Goal: Information Seeking & Learning: Learn about a topic

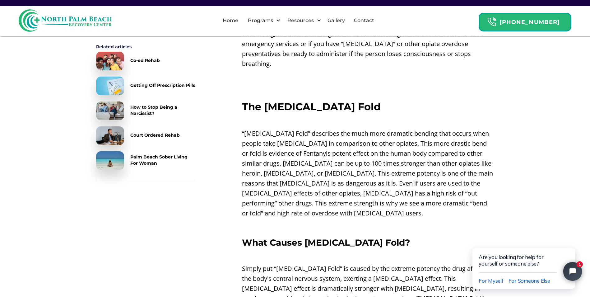
scroll to position [622, 0]
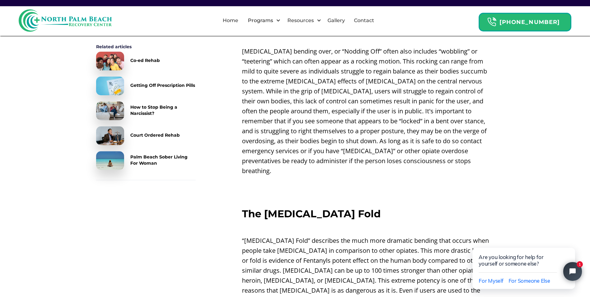
click at [146, 161] on div "Palm Beach Sober Living For Woman" at bounding box center [162, 160] width 65 height 12
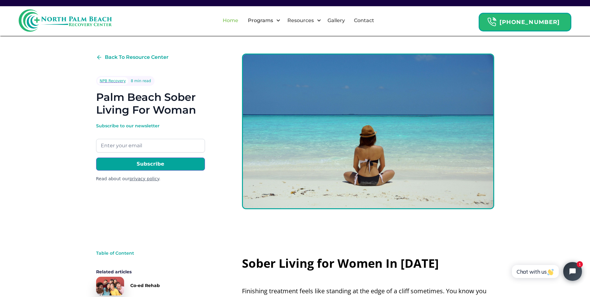
click at [242, 18] on link "Home" at bounding box center [230, 21] width 23 height 20
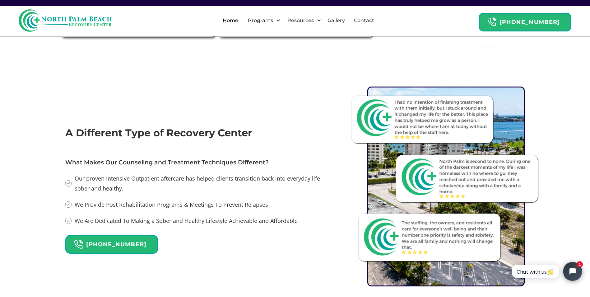
drag, startPoint x: 567, startPoint y: 85, endPoint x: 572, endPoint y: 77, distance: 9.1
click at [571, 80] on div "A Different Type of Recovery Center What Makes Our Counseling and Treatment Tec…" at bounding box center [295, 202] width 590 height 280
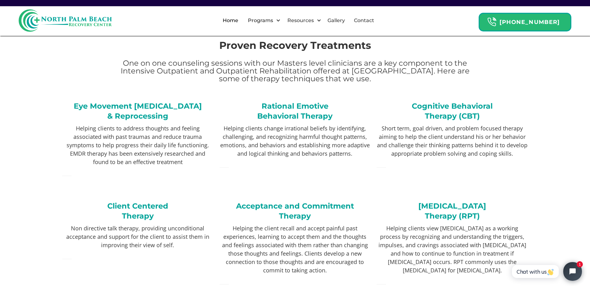
scroll to position [972, 0]
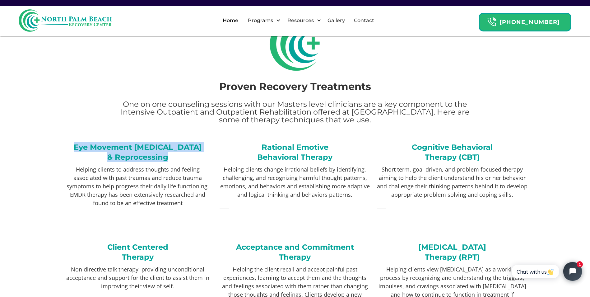
drag, startPoint x: 78, startPoint y: 131, endPoint x: 180, endPoint y: 142, distance: 102.3
click at [180, 142] on h3 "Eye Movement [MEDICAL_DATA] & Reprocessing" at bounding box center [137, 152] width 151 height 20
drag, startPoint x: 180, startPoint y: 142, endPoint x: 158, endPoint y: 135, distance: 23.1
copy strong "Eye Movement [MEDICAL_DATA] & Reprocessing"
